Goal: Information Seeking & Learning: Learn about a topic

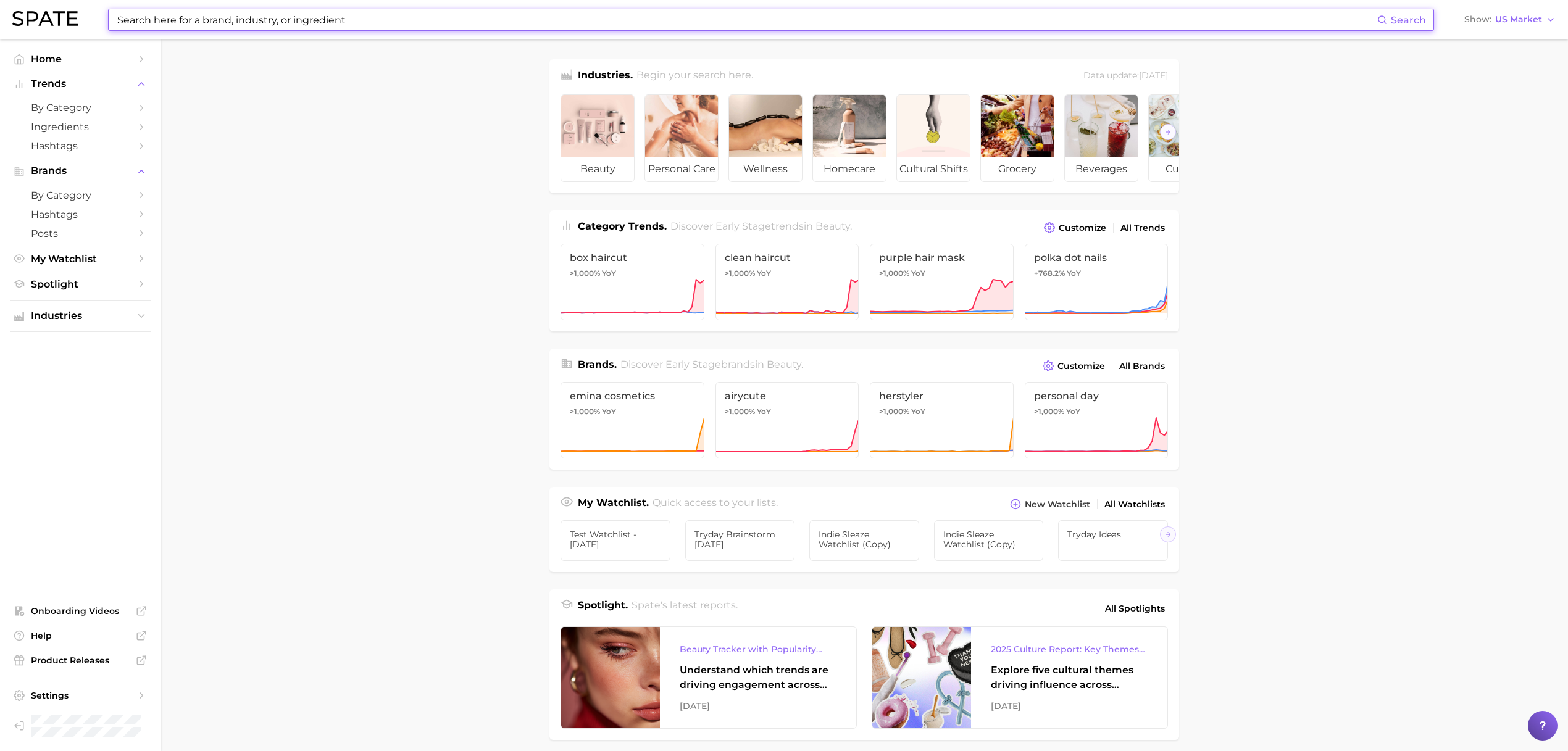
click at [327, 26] on input at bounding box center [747, 19] width 1261 height 21
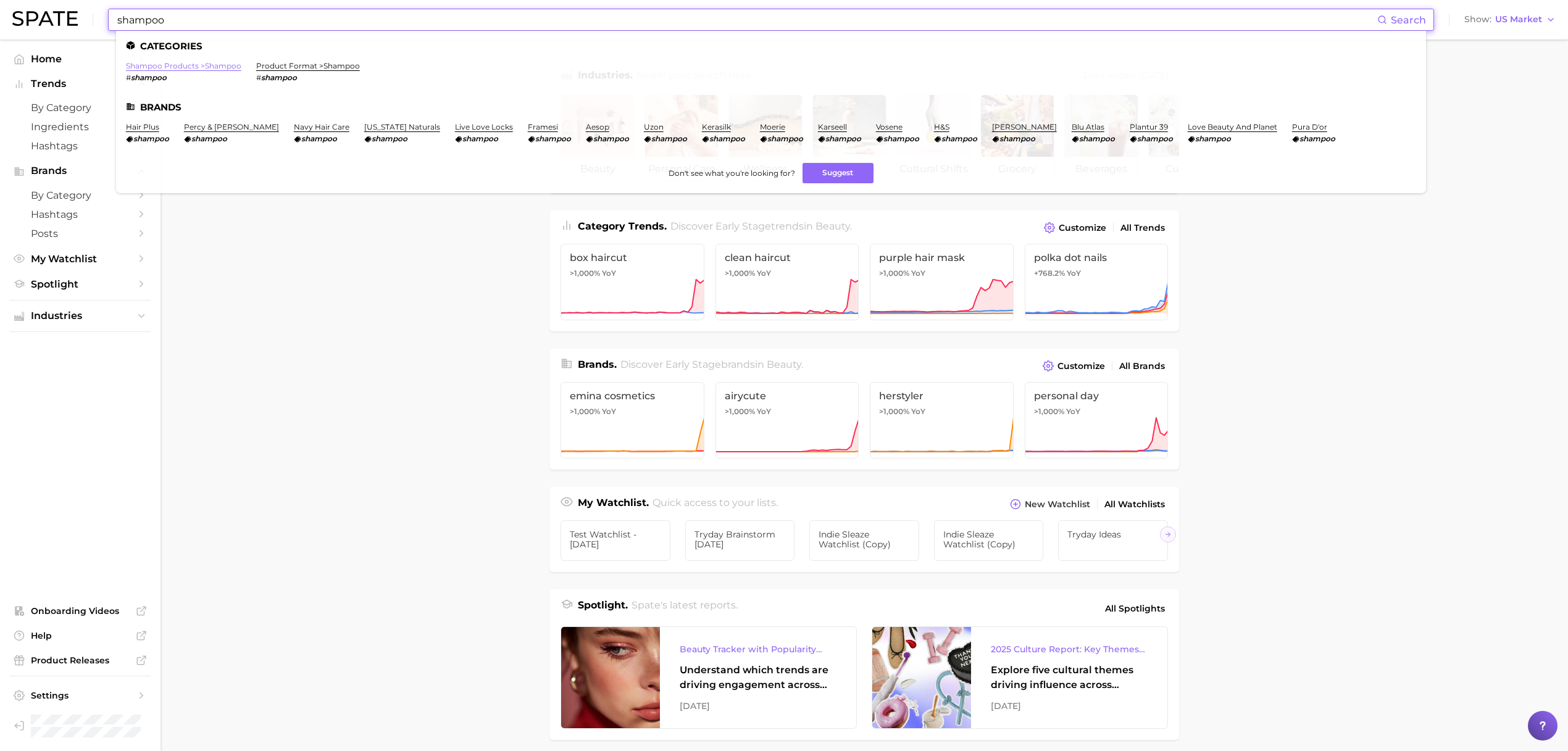
type input "shampoo"
click at [208, 65] on link "shampoo products > shampoo" at bounding box center [183, 66] width 115 height 9
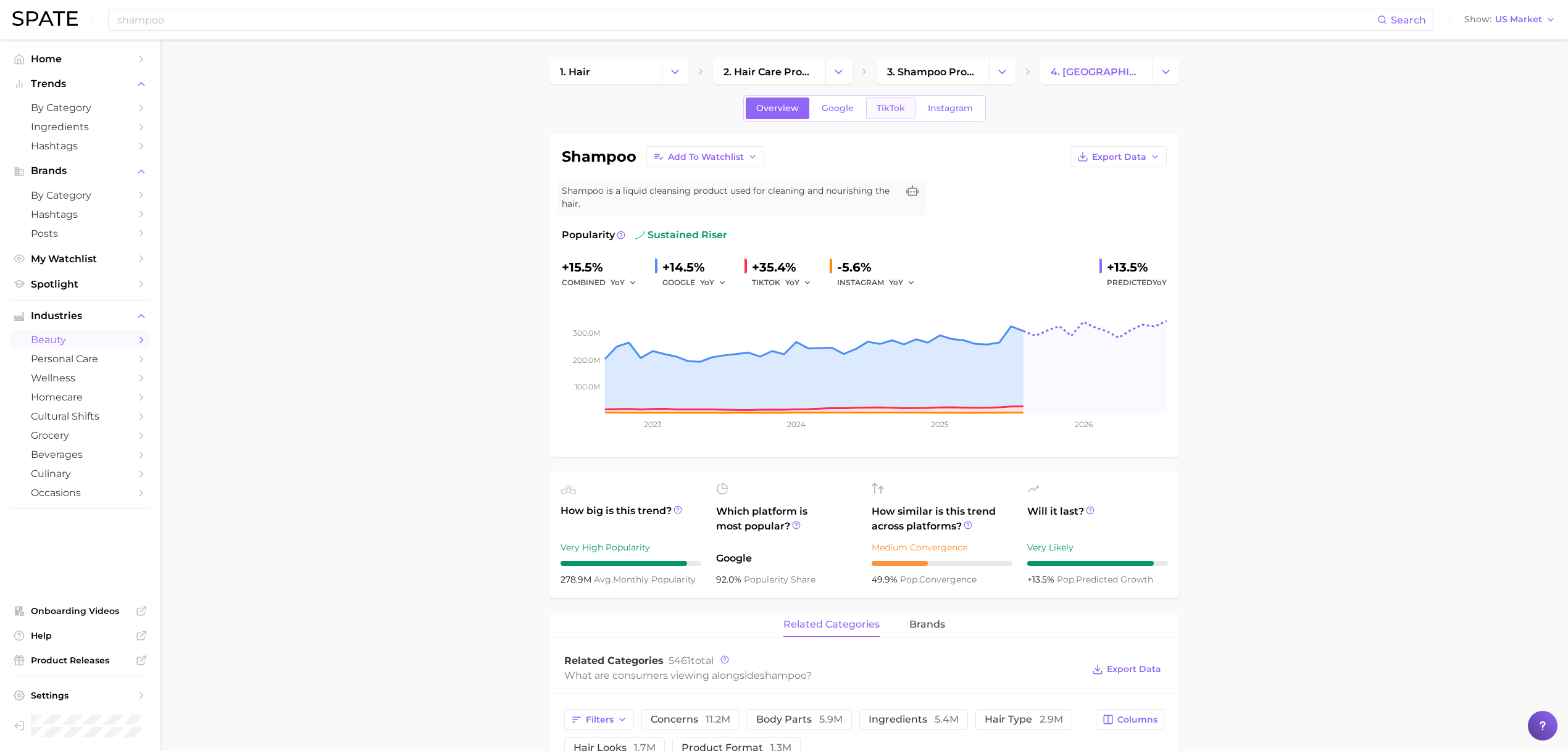
click at [876, 111] on span "TikTok" at bounding box center [890, 108] width 28 height 11
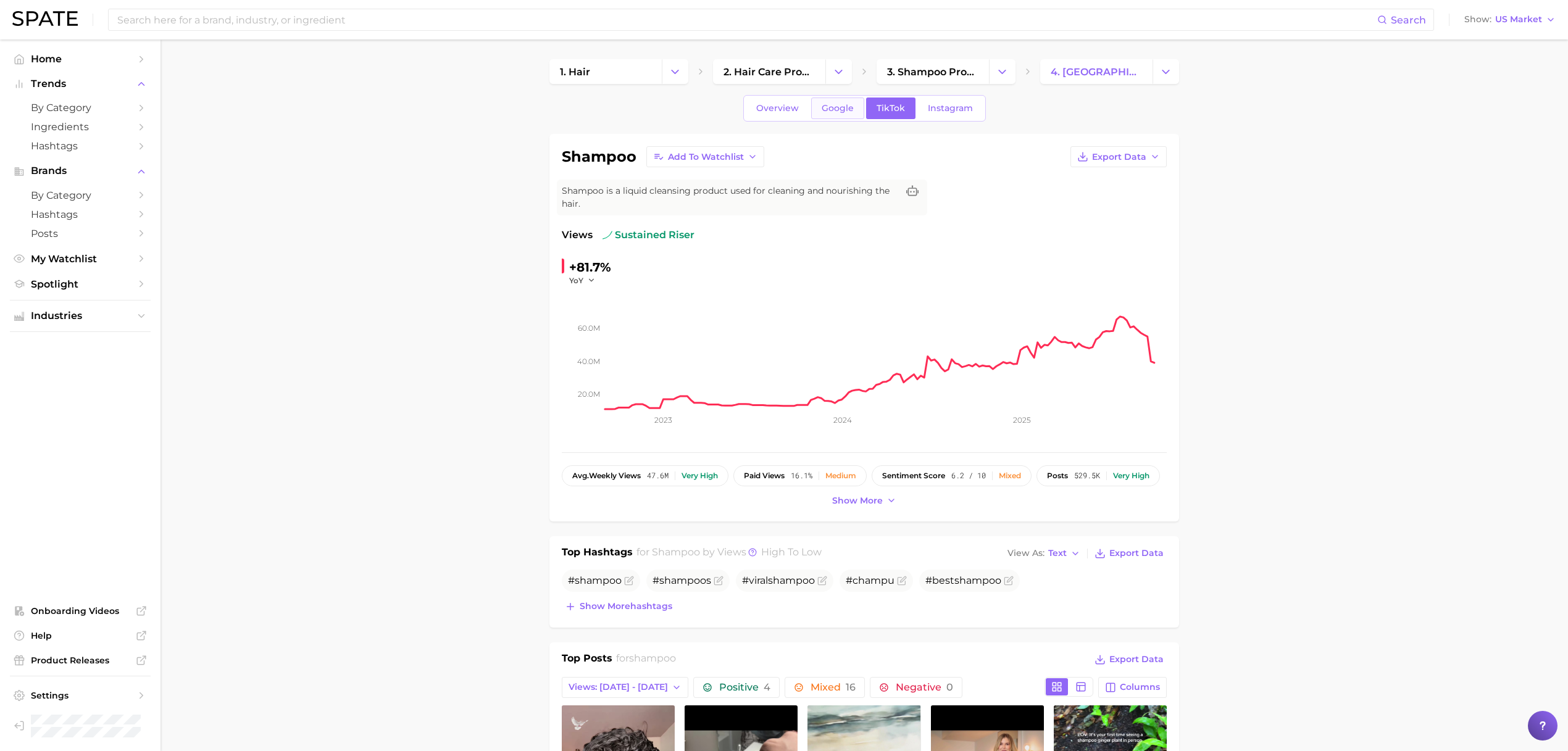
click at [821, 109] on span "Google" at bounding box center [837, 108] width 32 height 11
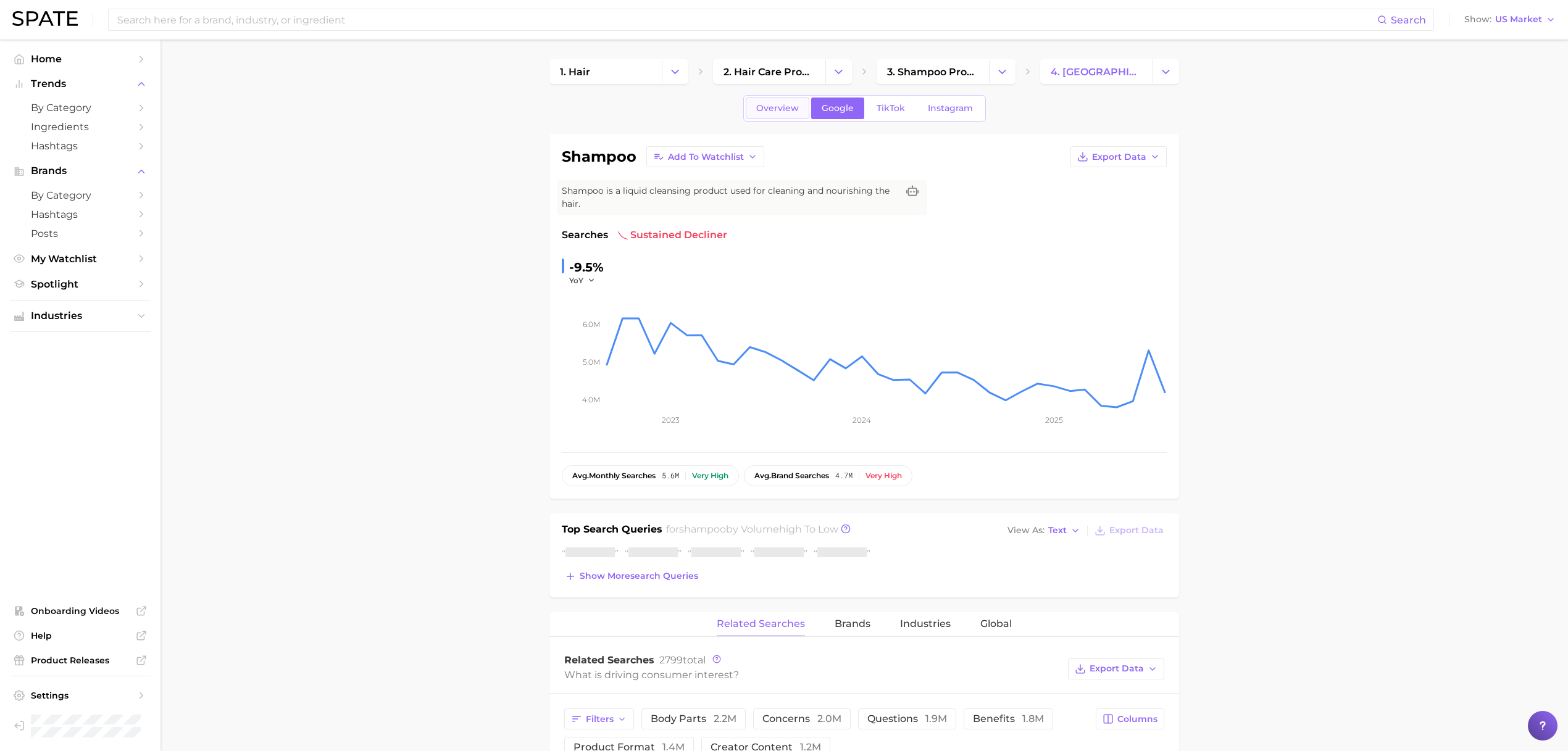
click at [774, 111] on span "Overview" at bounding box center [777, 108] width 43 height 11
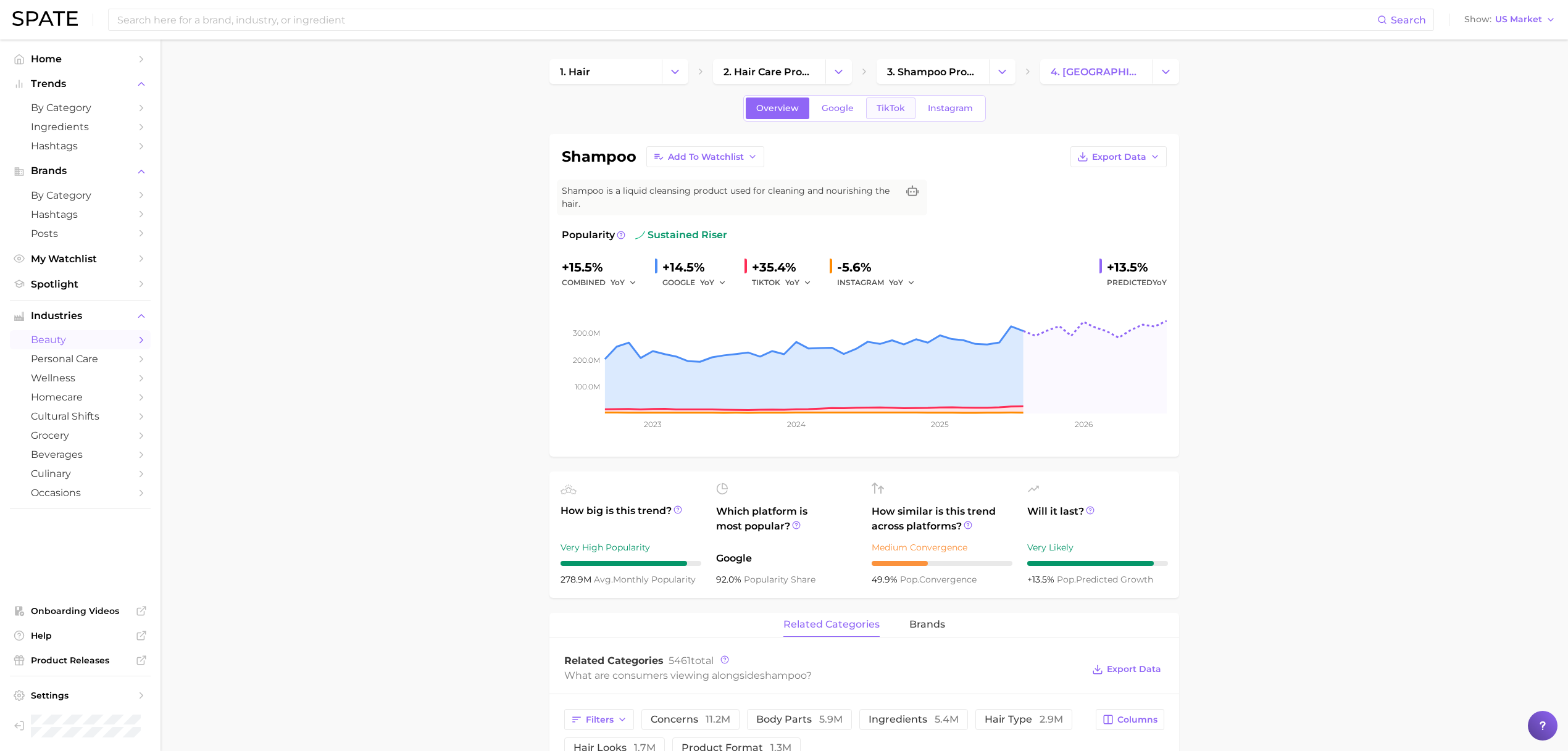
click at [889, 116] on link "TikTok" at bounding box center [890, 108] width 50 height 21
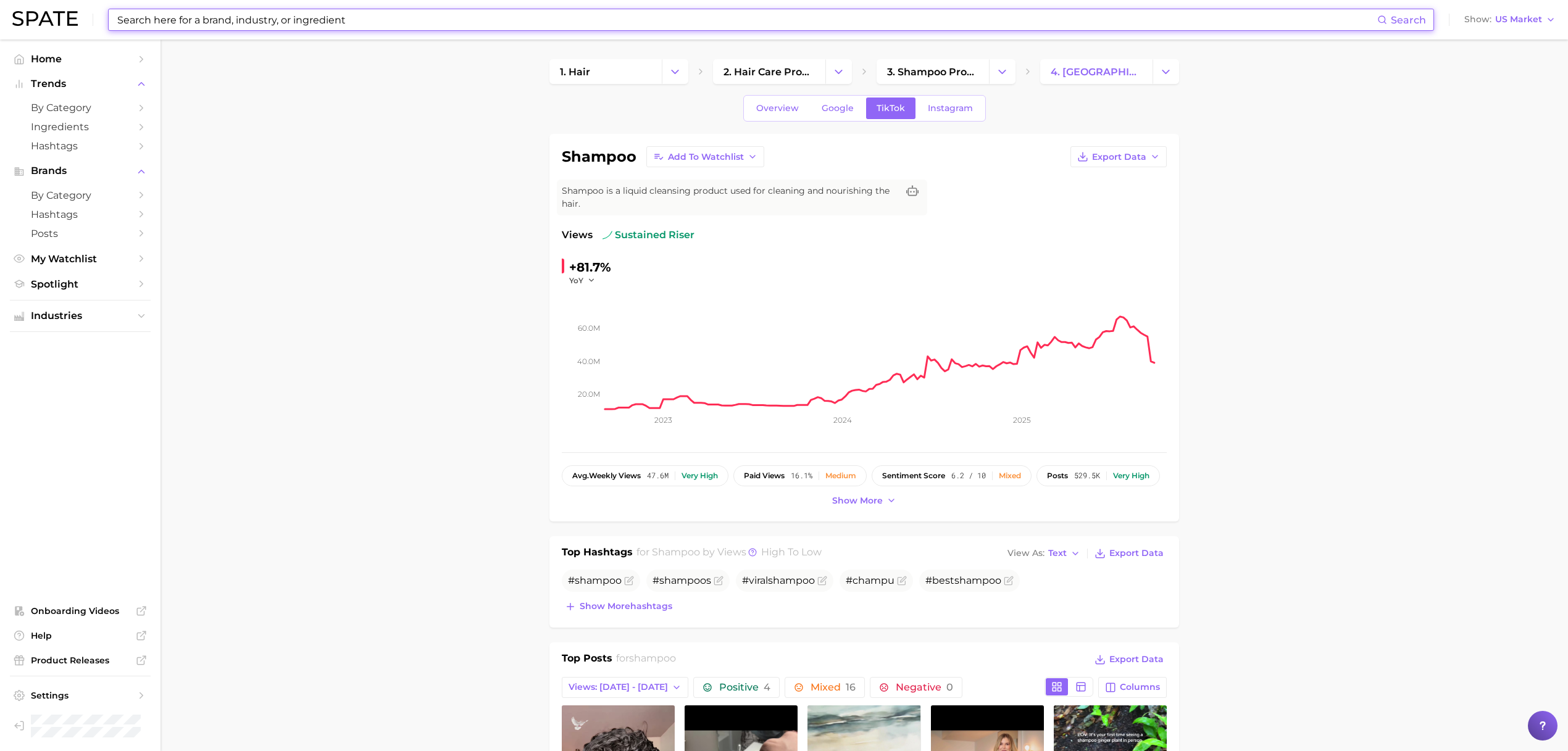
click at [598, 23] on input at bounding box center [747, 19] width 1261 height 21
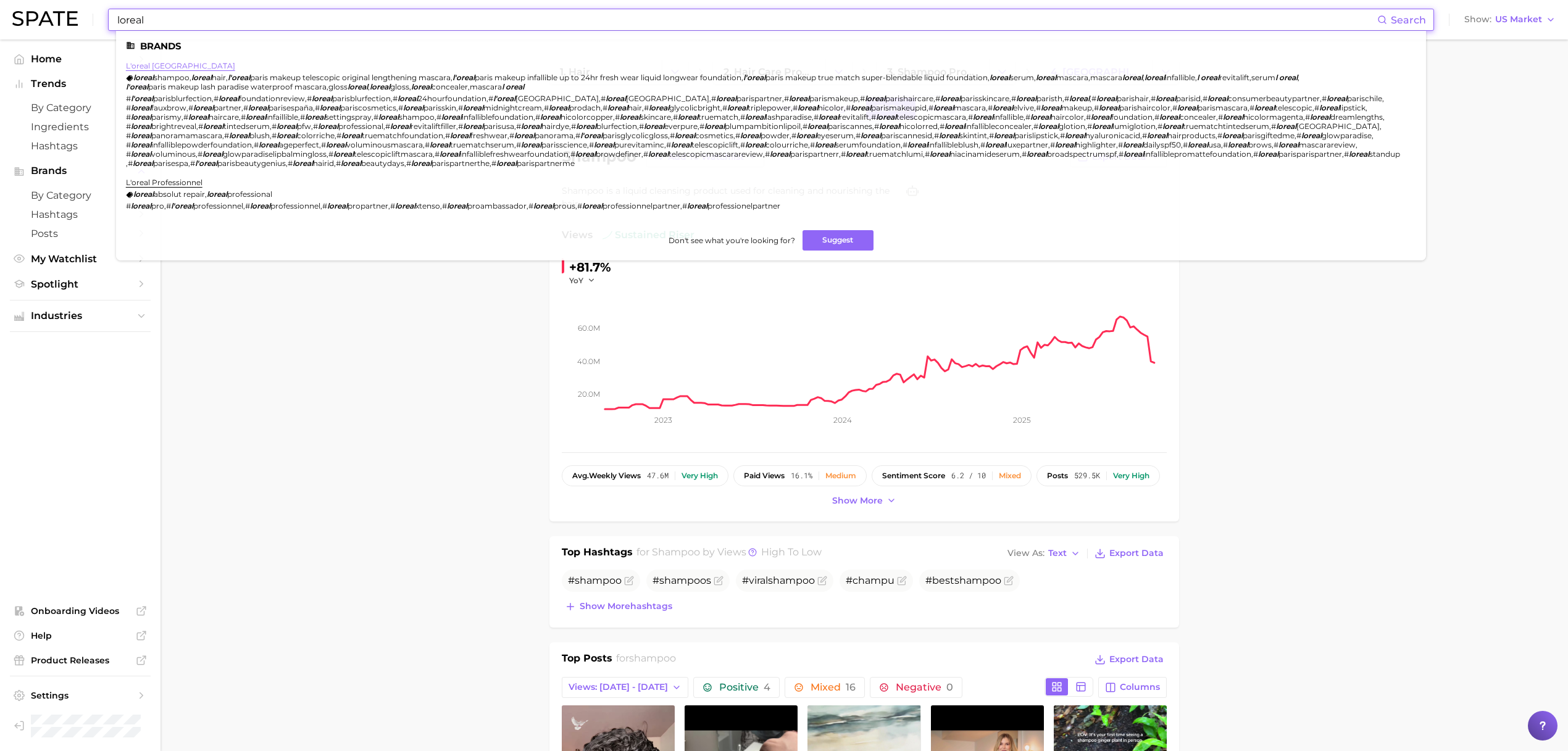
type input "loreal"
click at [148, 69] on link "l'oreal [GEOGRAPHIC_DATA]" at bounding box center [180, 66] width 109 height 9
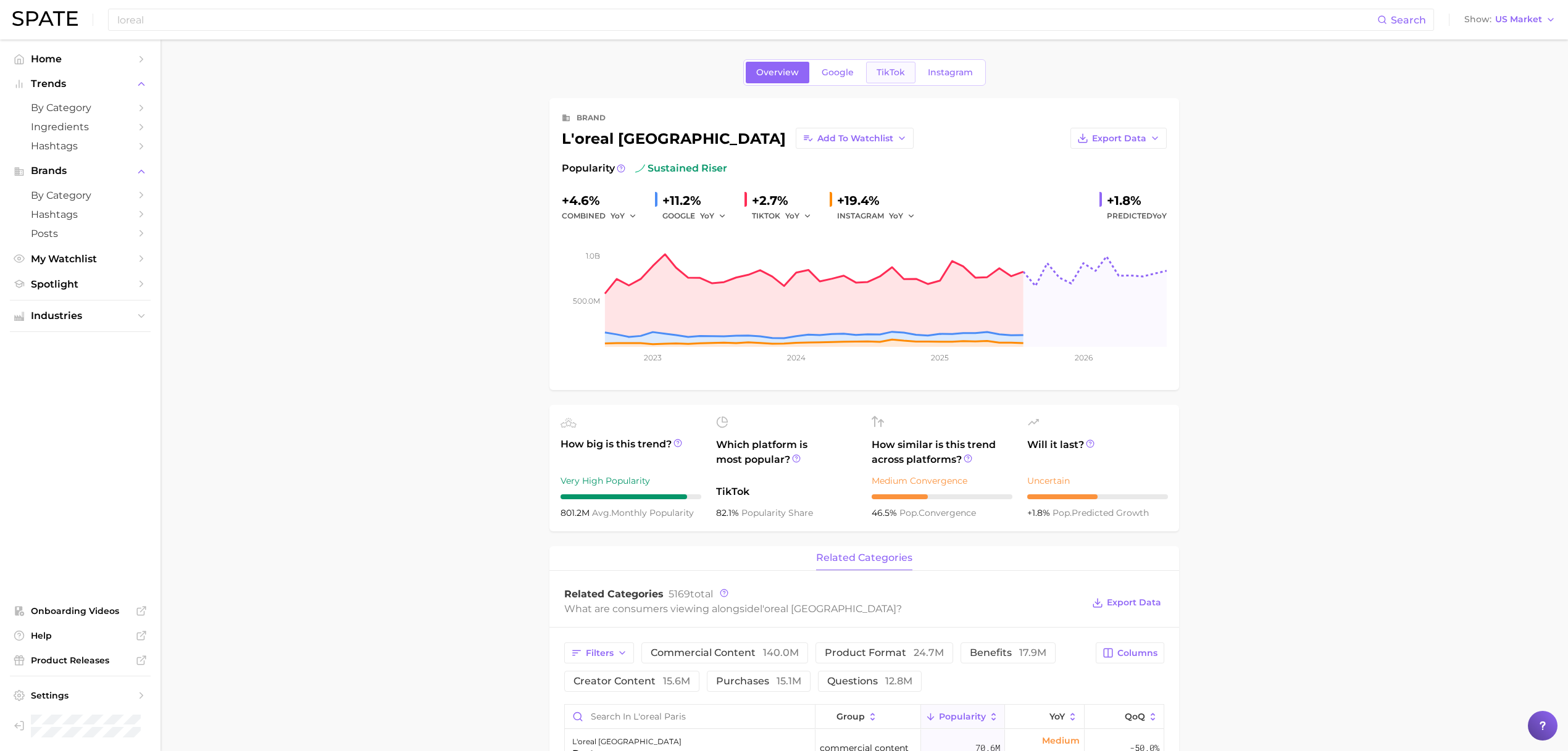
click at [882, 67] on span "TikTok" at bounding box center [890, 73] width 28 height 11
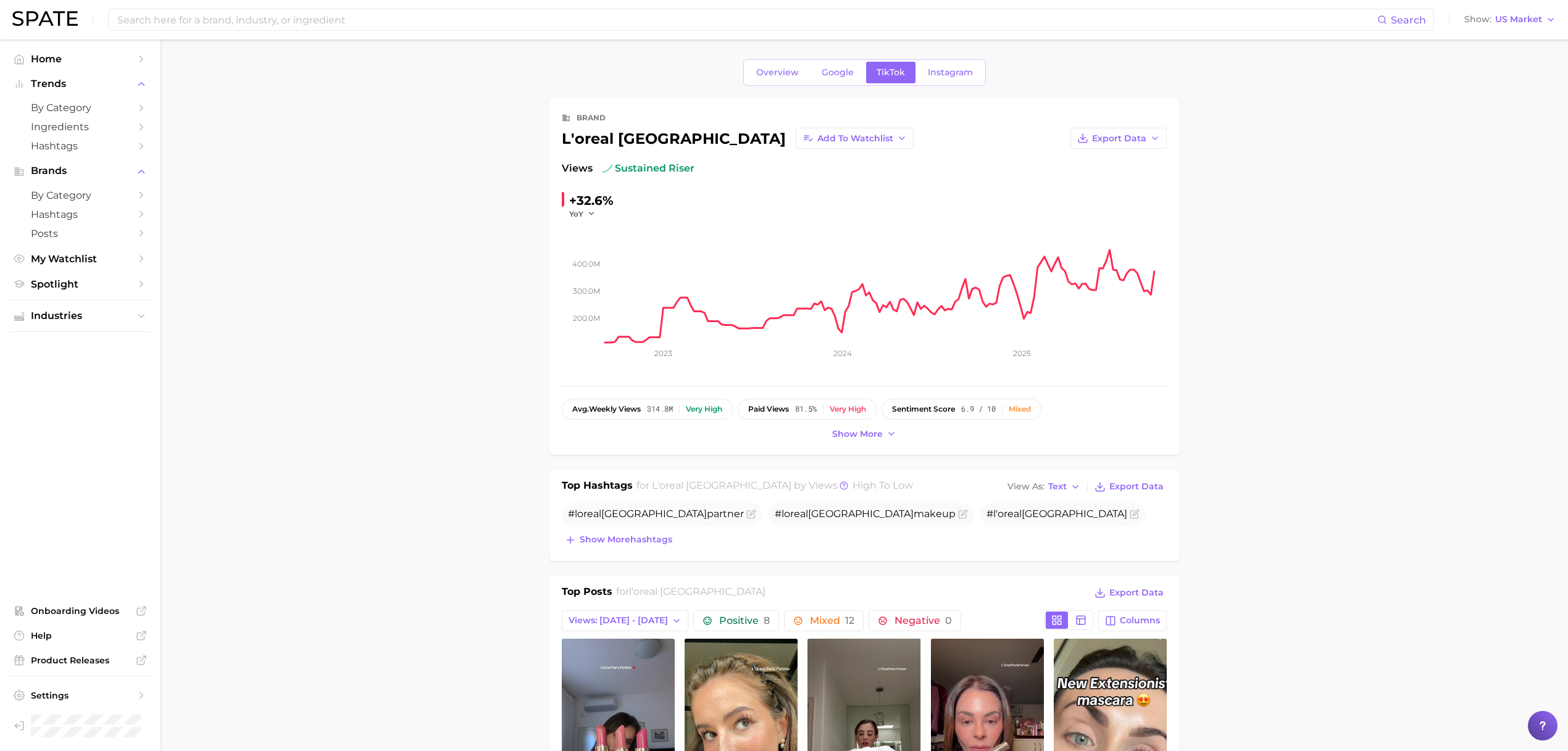
type input "loreal"
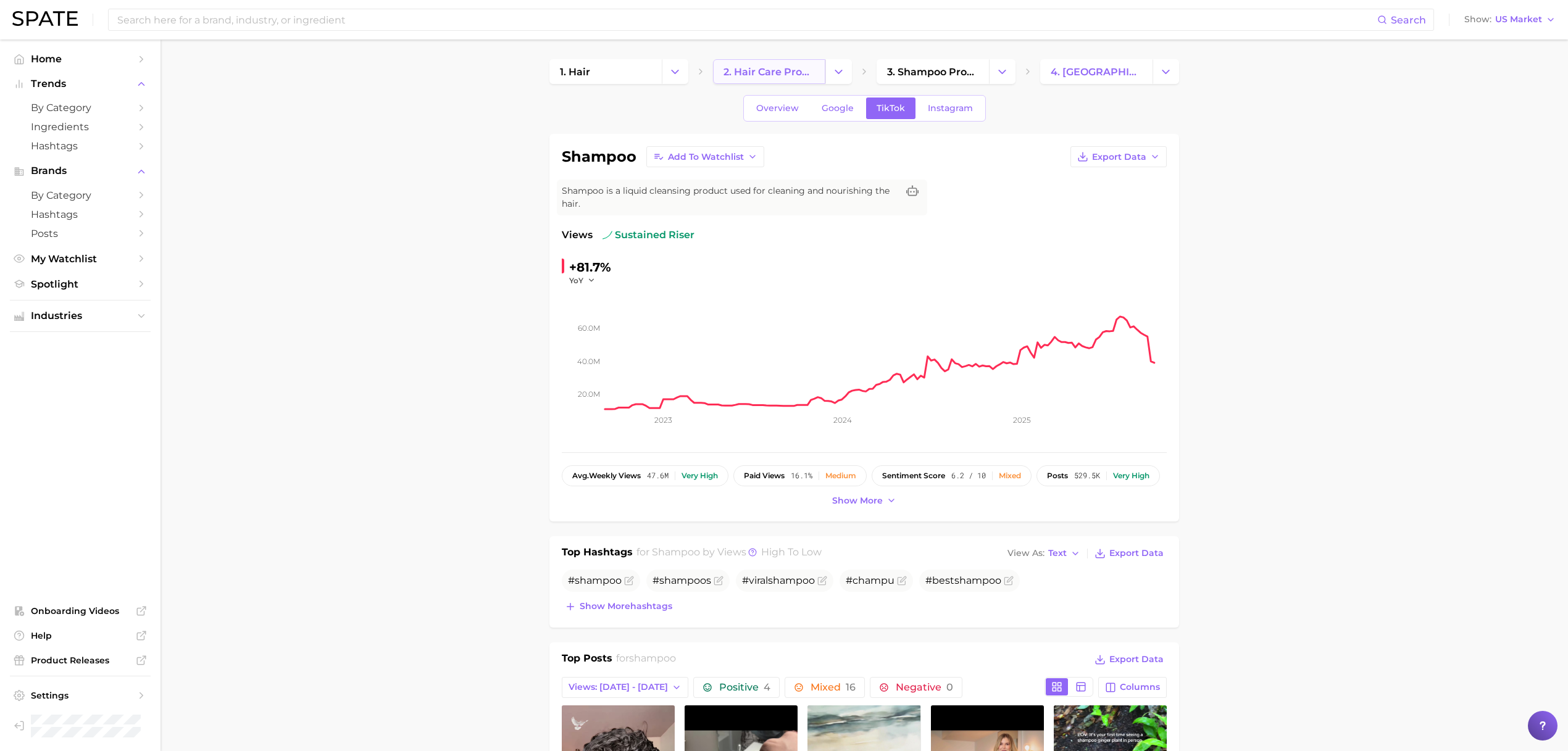
click at [795, 71] on span "2. hair care products" at bounding box center [769, 72] width 92 height 11
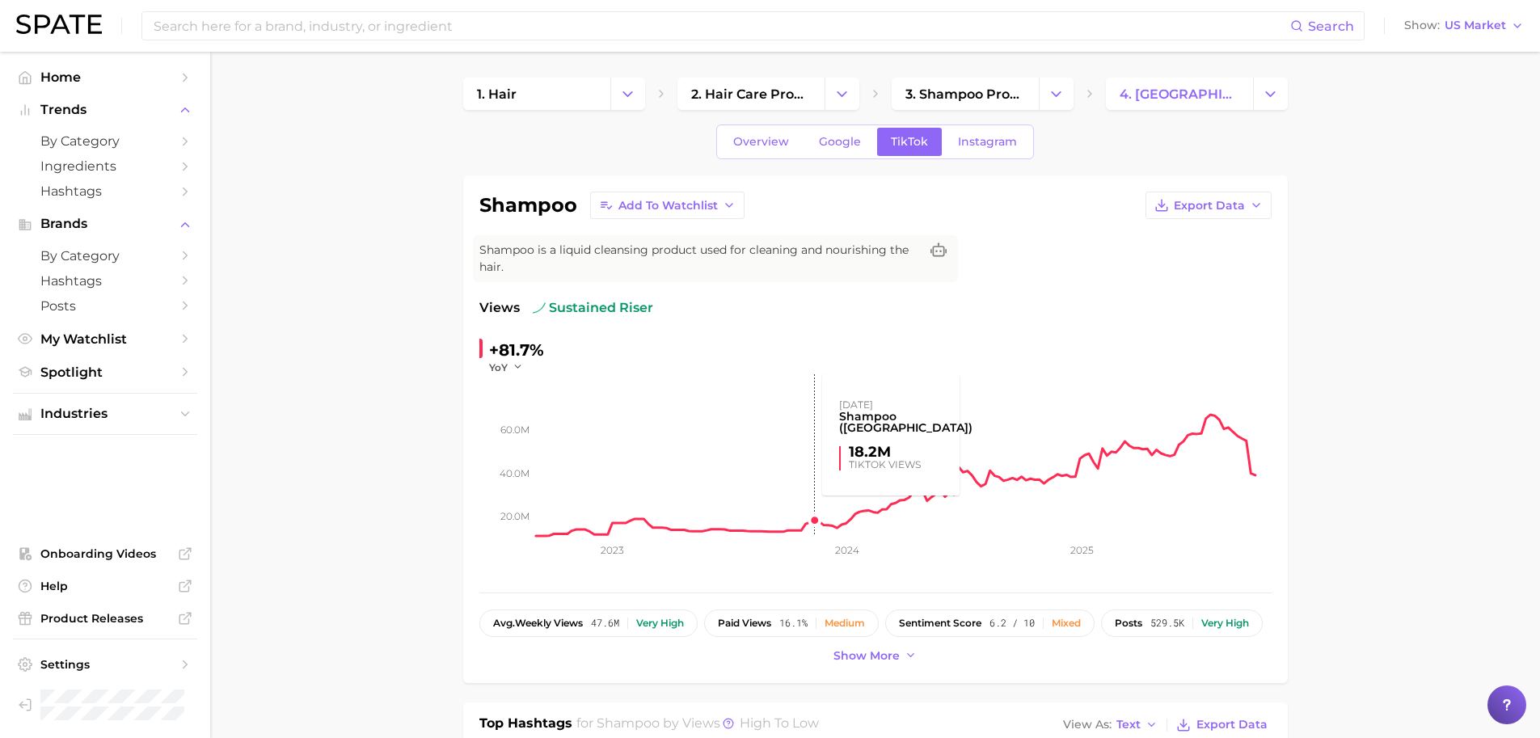
click at [813, 522] on rect at bounding box center [904, 455] width 736 height 162
click at [1248, 475] on rect at bounding box center [904, 455] width 736 height 162
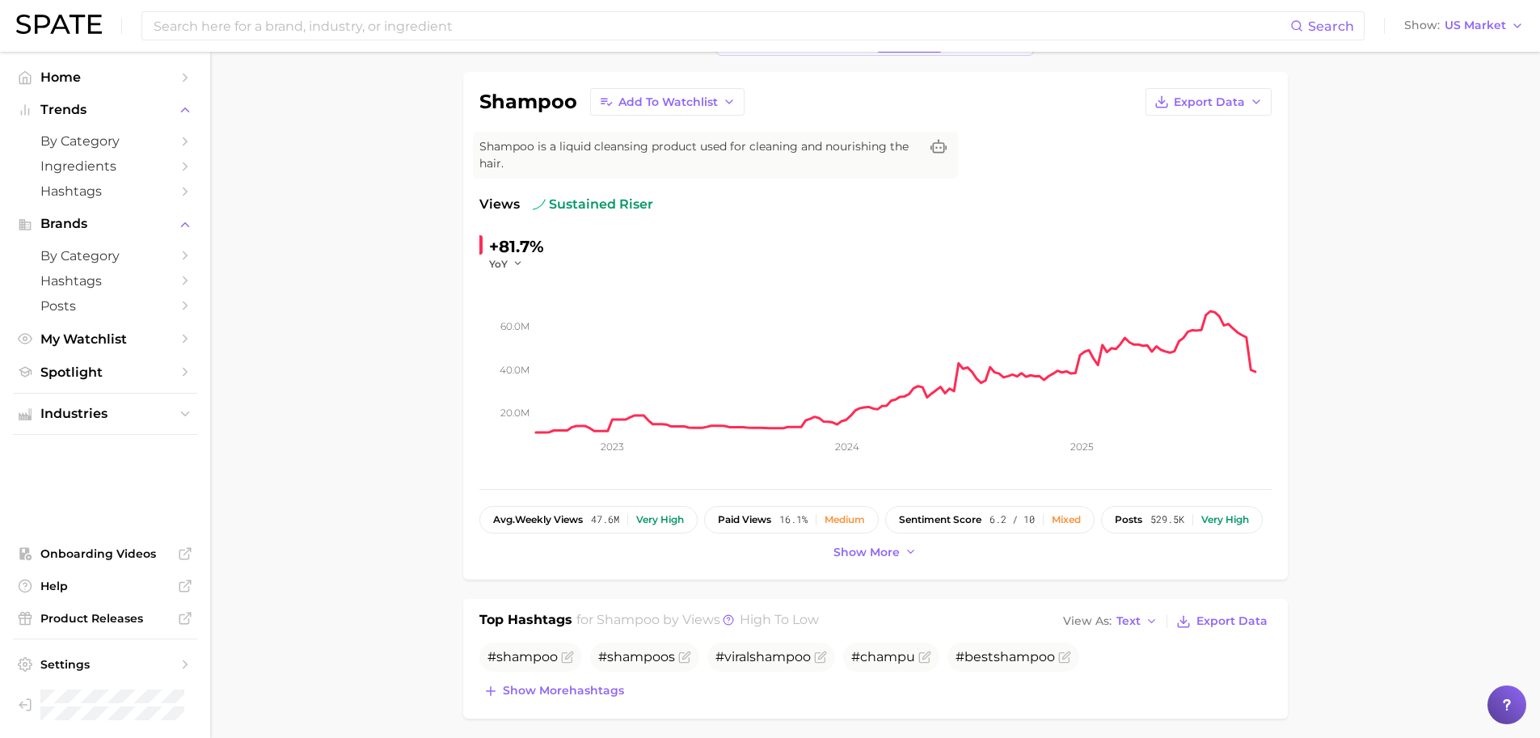
scroll to position [136, 0]
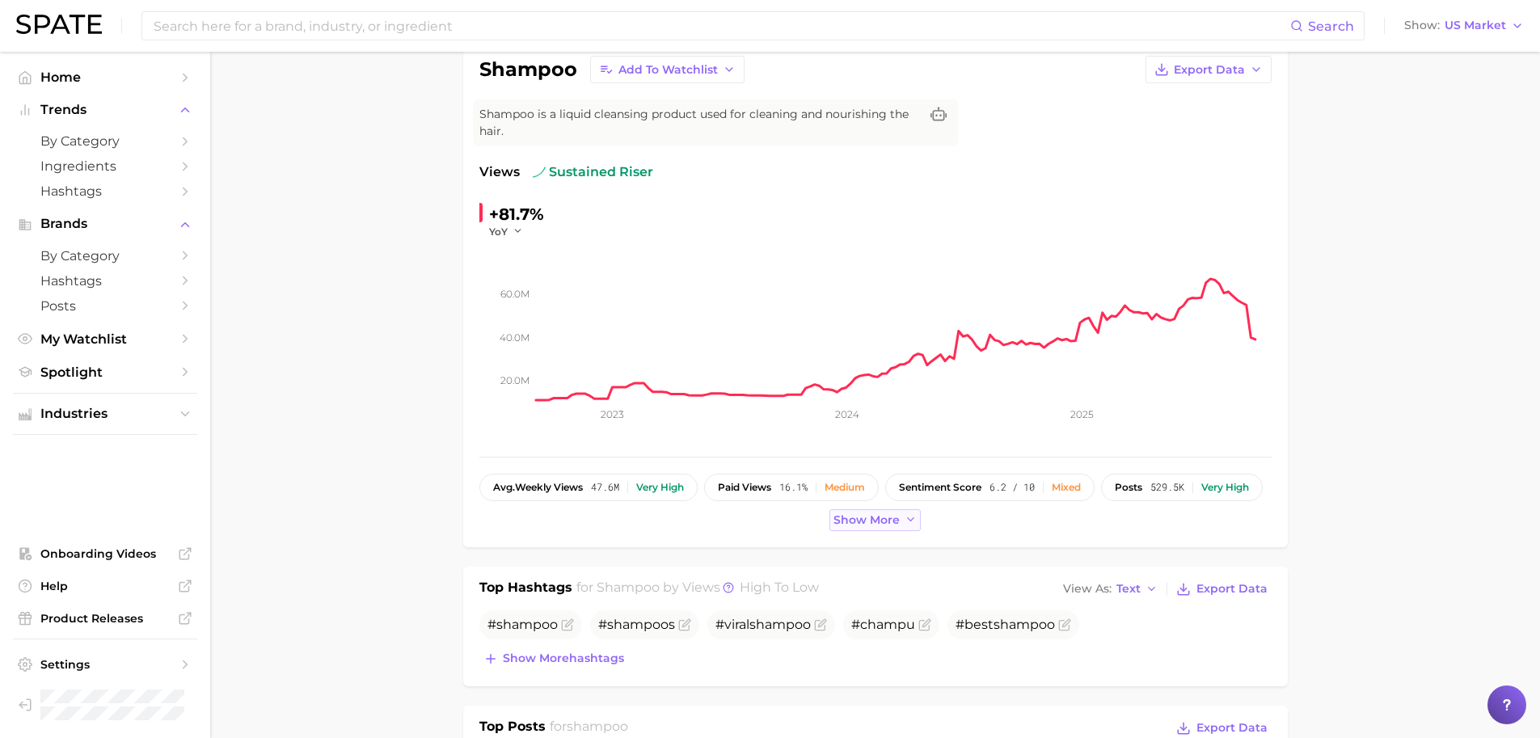
click at [876, 518] on span "Show more" at bounding box center [867, 520] width 66 height 14
